Goal: Navigation & Orientation: Find specific page/section

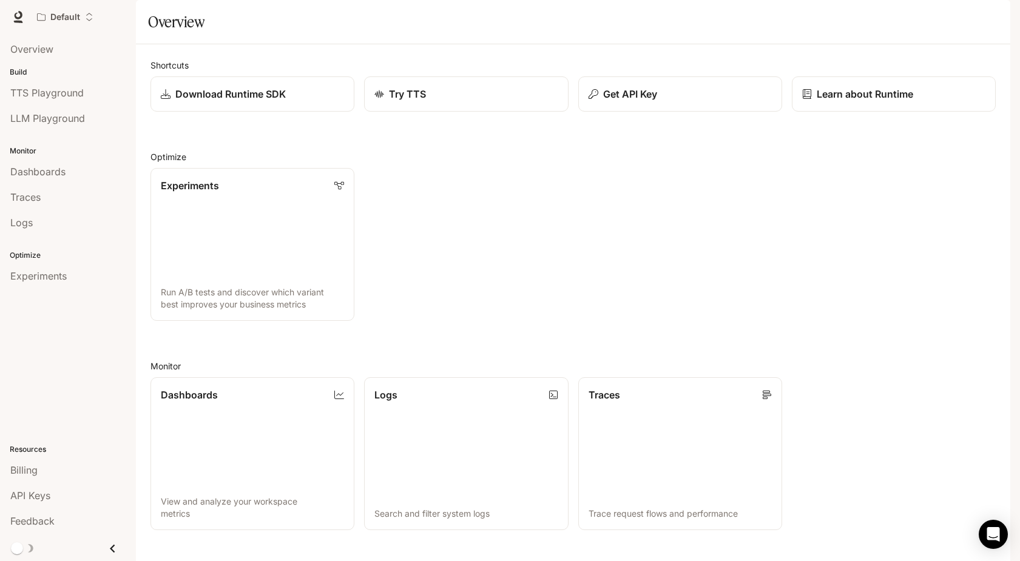
click at [996, 17] on icon "button" at bounding box center [993, 17] width 10 height 10
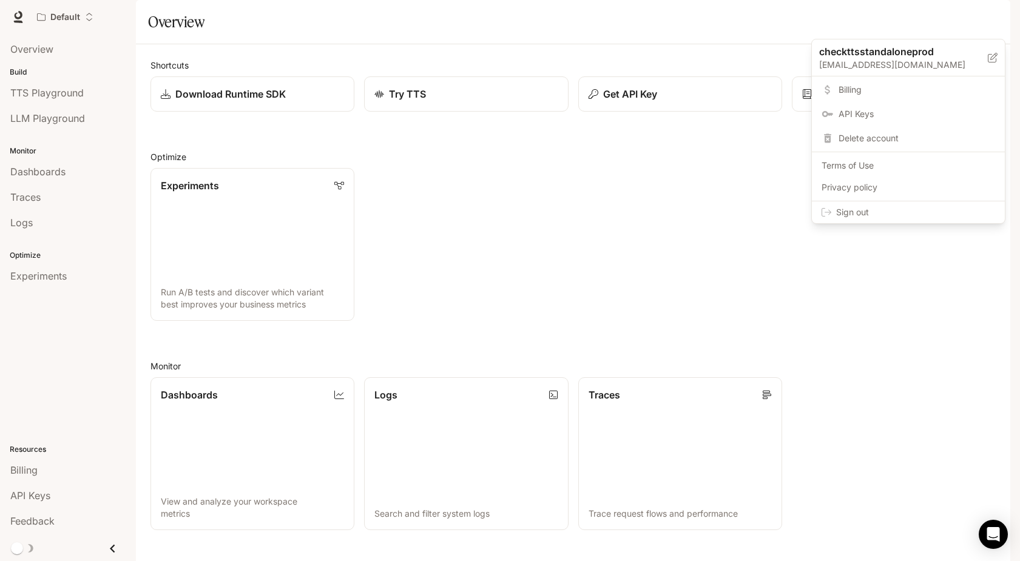
click at [74, 13] on div at bounding box center [510, 280] width 1020 height 561
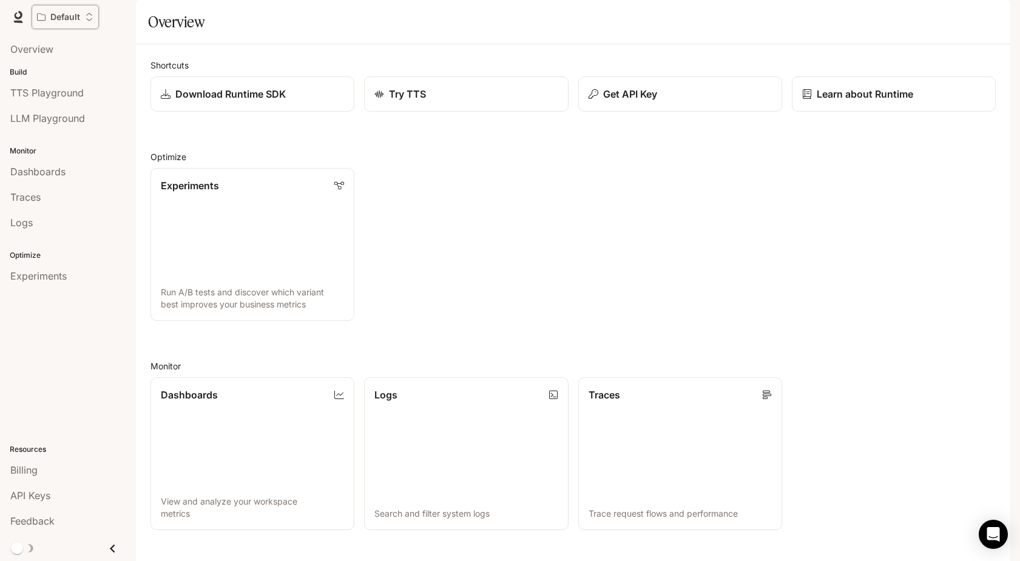
click at [74, 21] on p "Default" at bounding box center [65, 17] width 30 height 10
click at [994, 26] on div "Open workspace menu" at bounding box center [510, 280] width 1020 height 561
click at [994, 22] on div "button" at bounding box center [993, 16] width 17 height 17
